Goal: Find contact information: Find contact information

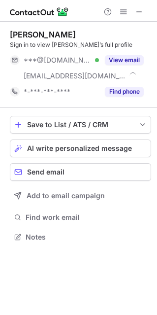
scroll to position [229, 157]
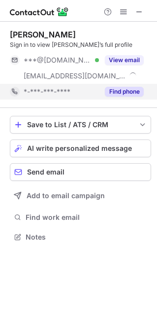
click at [121, 94] on button "Find phone" at bounding box center [124, 92] width 39 height 10
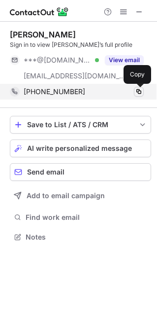
click at [138, 92] on span at bounding box center [139, 92] width 8 height 8
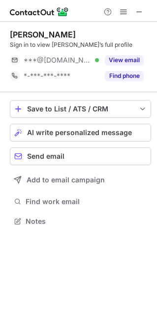
scroll to position [5, 5]
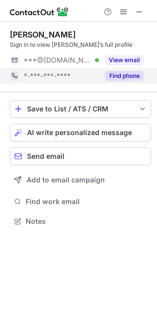
click at [121, 75] on button "Find phone" at bounding box center [124, 76] width 39 height 10
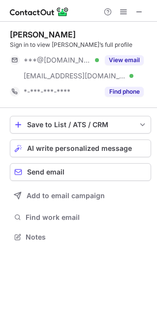
scroll to position [229, 157]
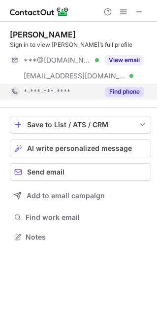
click at [128, 94] on button "Find phone" at bounding box center [124, 92] width 39 height 10
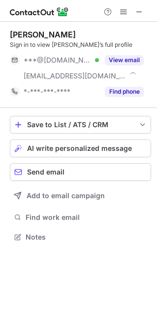
scroll to position [229, 157]
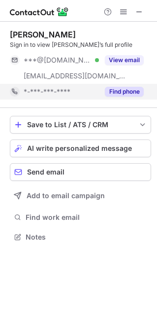
click at [128, 87] on button "Find phone" at bounding box center [124, 92] width 39 height 10
click at [99, 93] on div "*-***-***-****" at bounding box center [61, 91] width 75 height 9
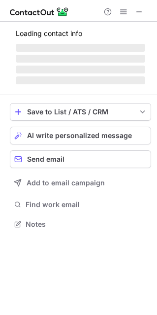
scroll to position [229, 157]
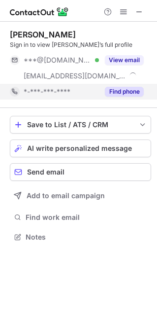
click at [117, 91] on button "Find phone" at bounding box center [124, 92] width 39 height 10
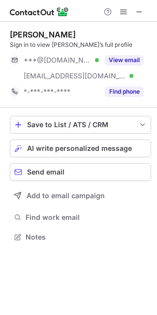
scroll to position [229, 157]
click at [117, 91] on button "Find phone" at bounding box center [124, 92] width 39 height 10
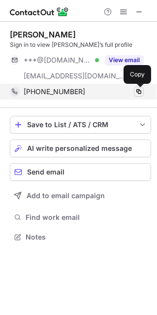
click at [140, 92] on span at bounding box center [139, 92] width 8 height 8
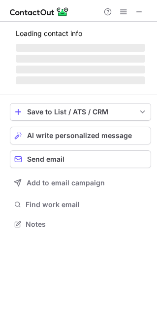
scroll to position [5, 5]
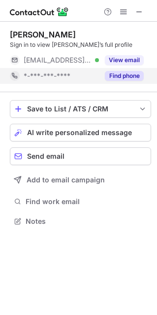
click at [130, 77] on button "Find phone" at bounding box center [124, 76] width 39 height 10
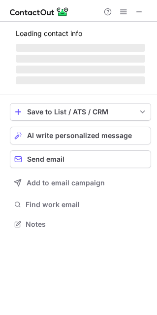
scroll to position [5, 5]
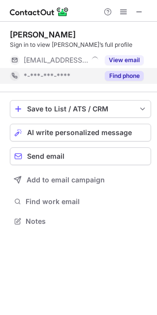
click at [110, 79] on button "Find phone" at bounding box center [124, 76] width 39 height 10
